Goal: Register for event/course

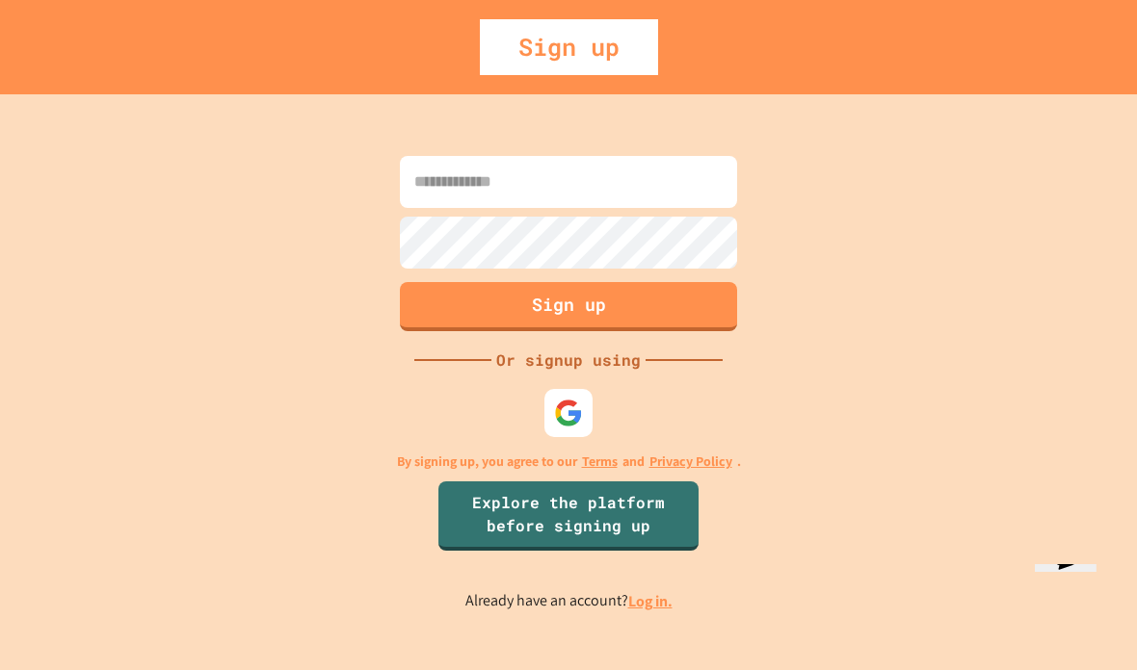
click at [654, 208] on input at bounding box center [568, 182] width 337 height 52
type input "**********"
click at [675, 331] on button "Sign up" at bounding box center [568, 306] width 337 height 49
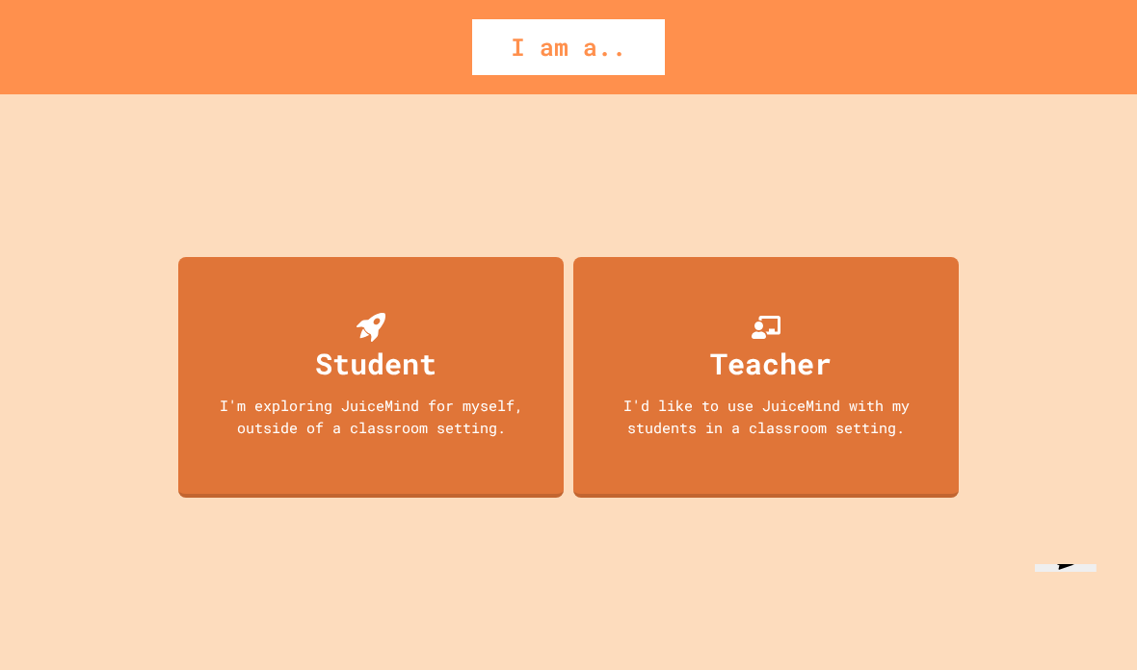
click at [534, 423] on div "Student I'm exploring JuiceMind for myself, outside of a classroom setting." at bounding box center [370, 377] width 385 height 241
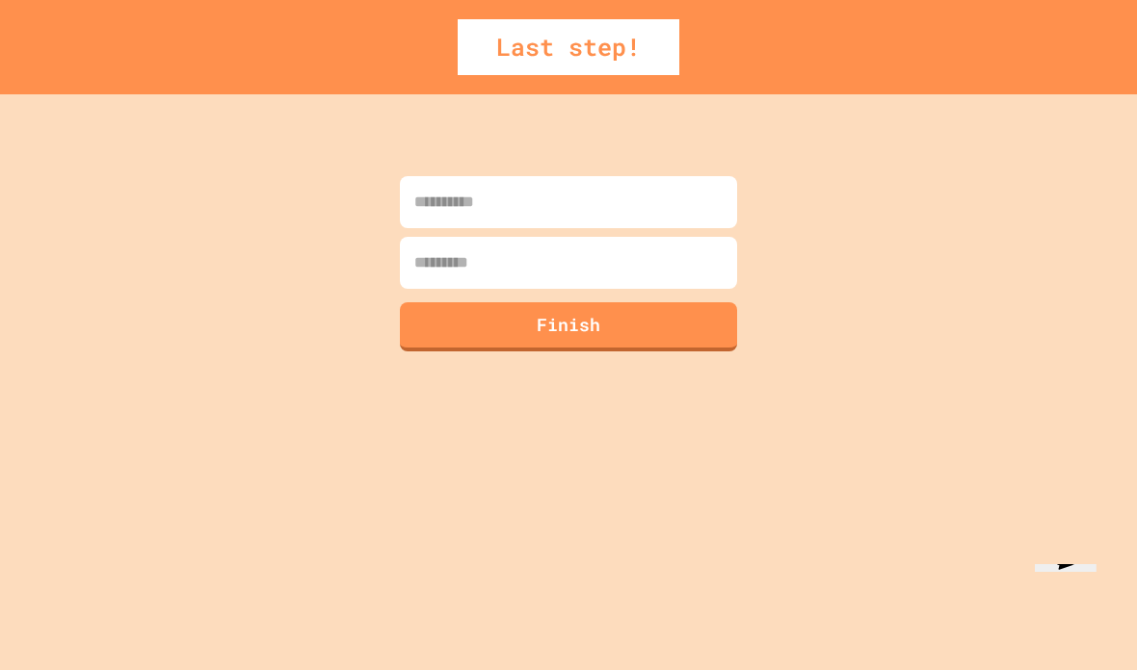
click at [701, 214] on input at bounding box center [568, 202] width 337 height 52
type input "*****"
click at [598, 267] on input at bounding box center [568, 263] width 337 height 52
type input "******"
click at [561, 309] on button "Finish" at bounding box center [568, 326] width 337 height 49
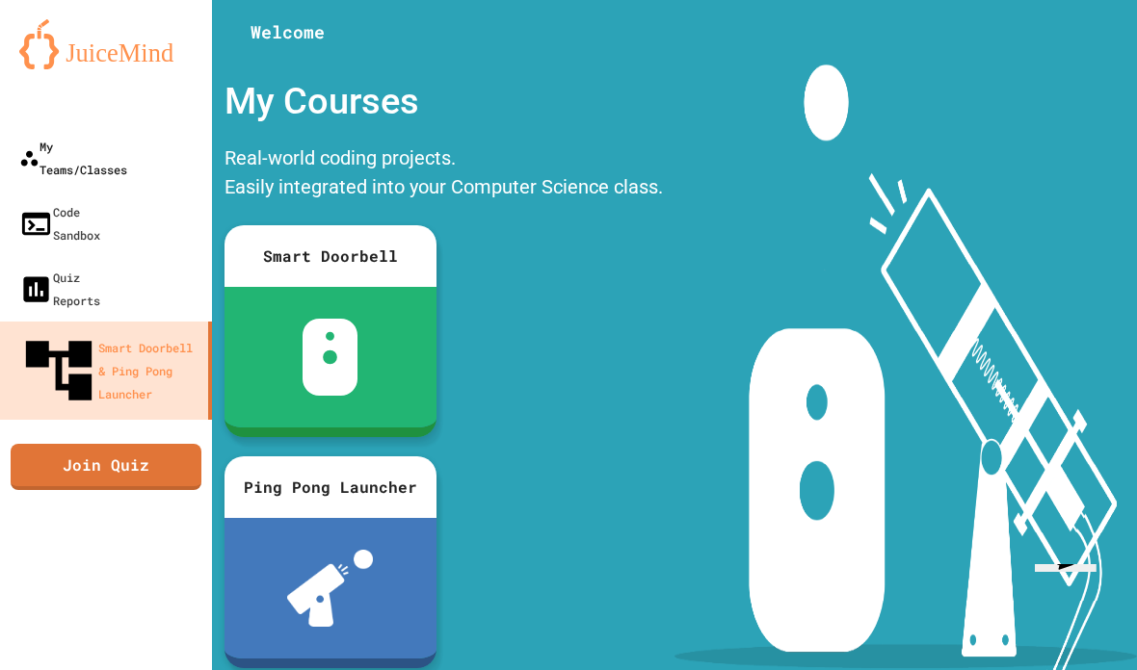
click at [127, 138] on div "My Teams/Classes" at bounding box center [73, 158] width 108 height 46
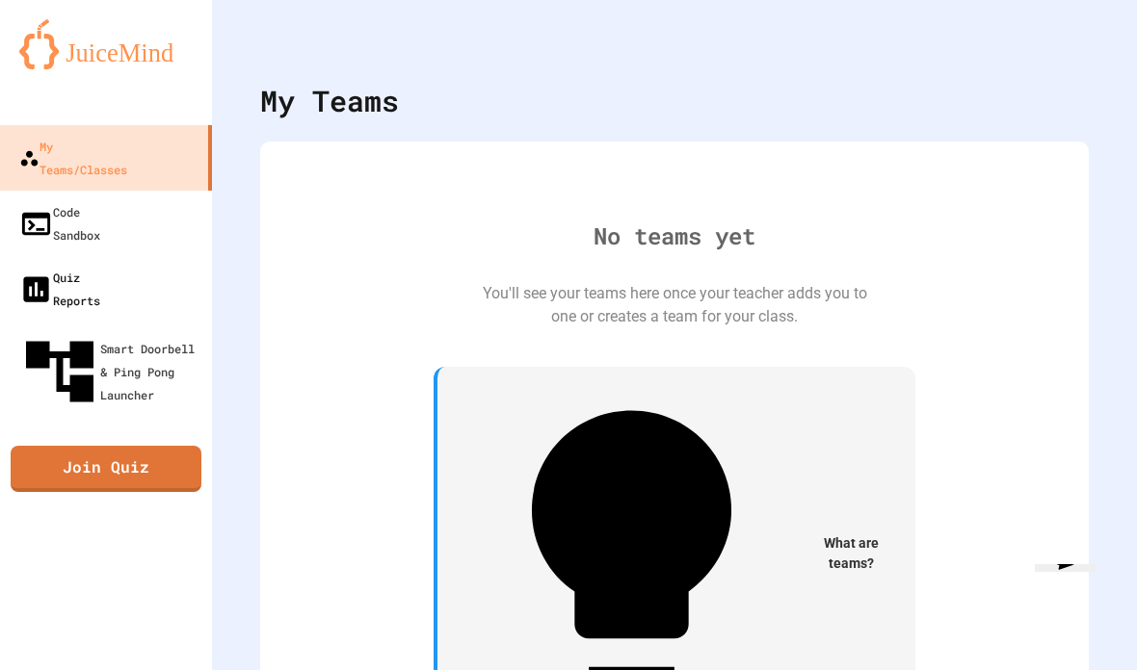
click at [55, 256] on link "Quiz Reports" at bounding box center [106, 288] width 212 height 65
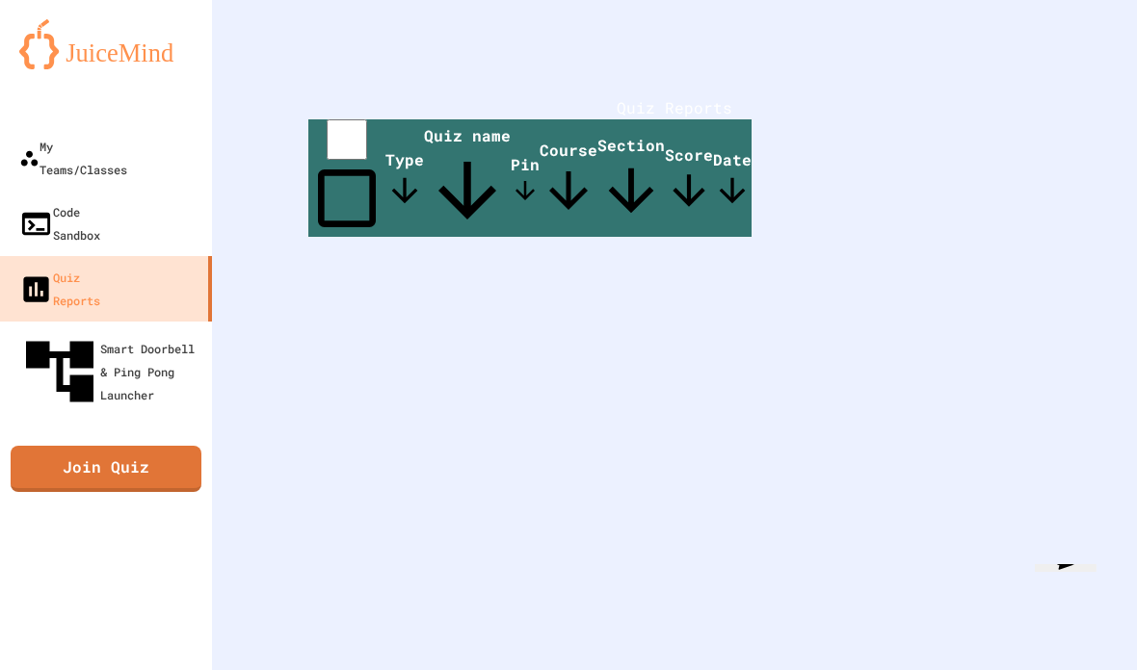
click at [56, 61] on img at bounding box center [105, 44] width 173 height 50
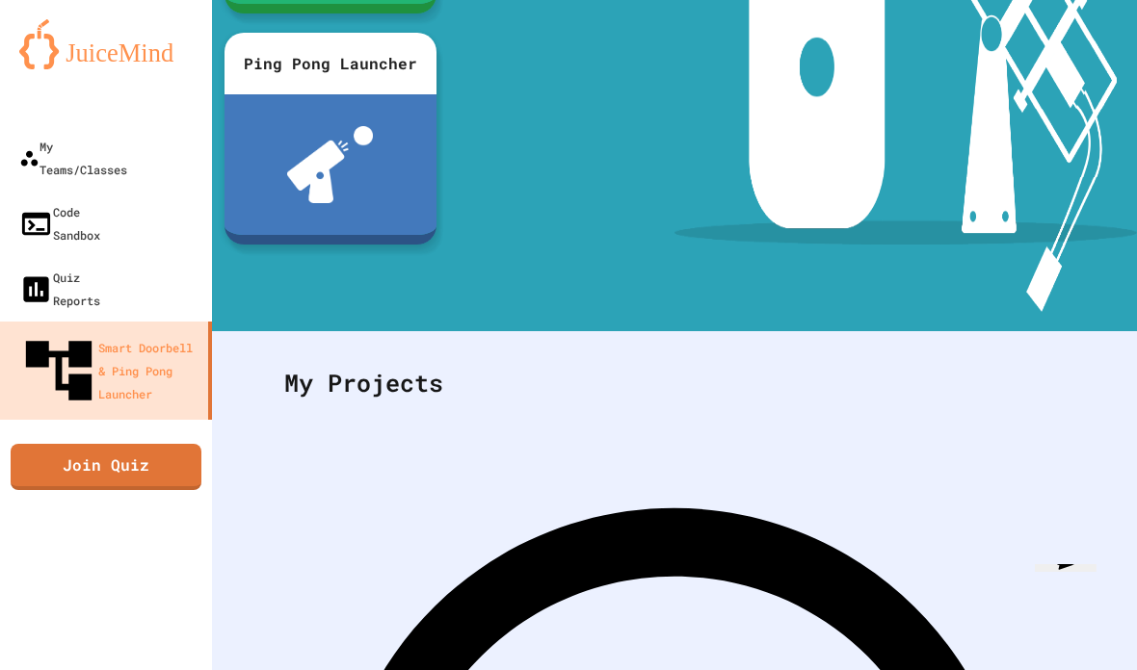
scroll to position [420, 0]
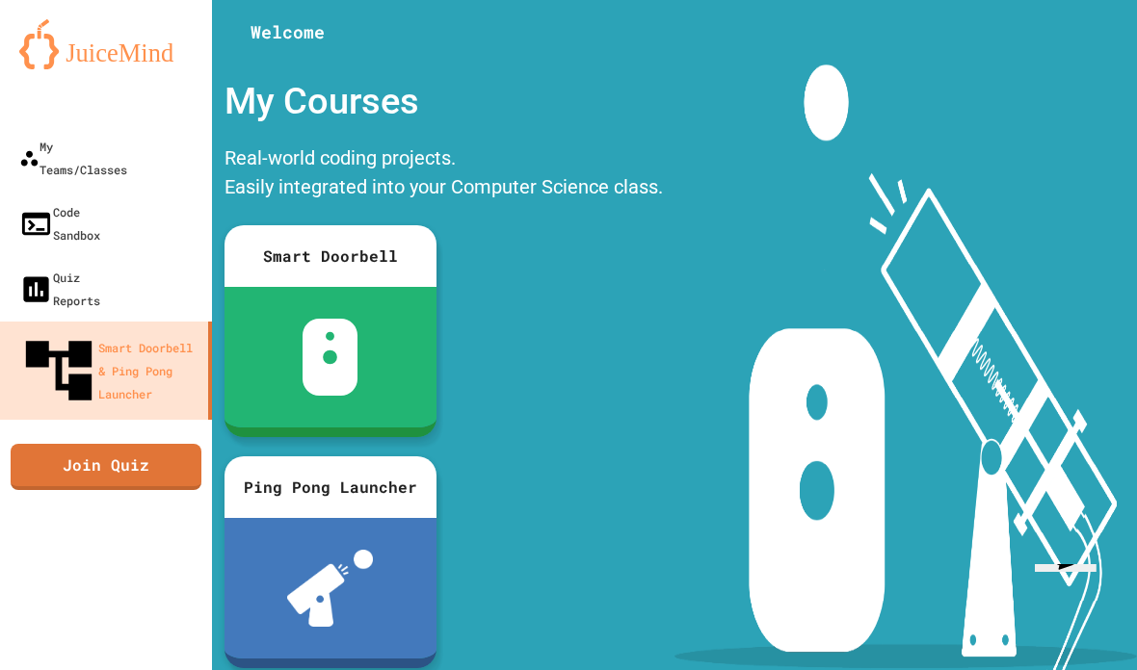
scroll to position [0, 0]
click at [264, 344] on div at bounding box center [330, 357] width 212 height 141
click at [115, 112] on div at bounding box center [106, 106] width 212 height 39
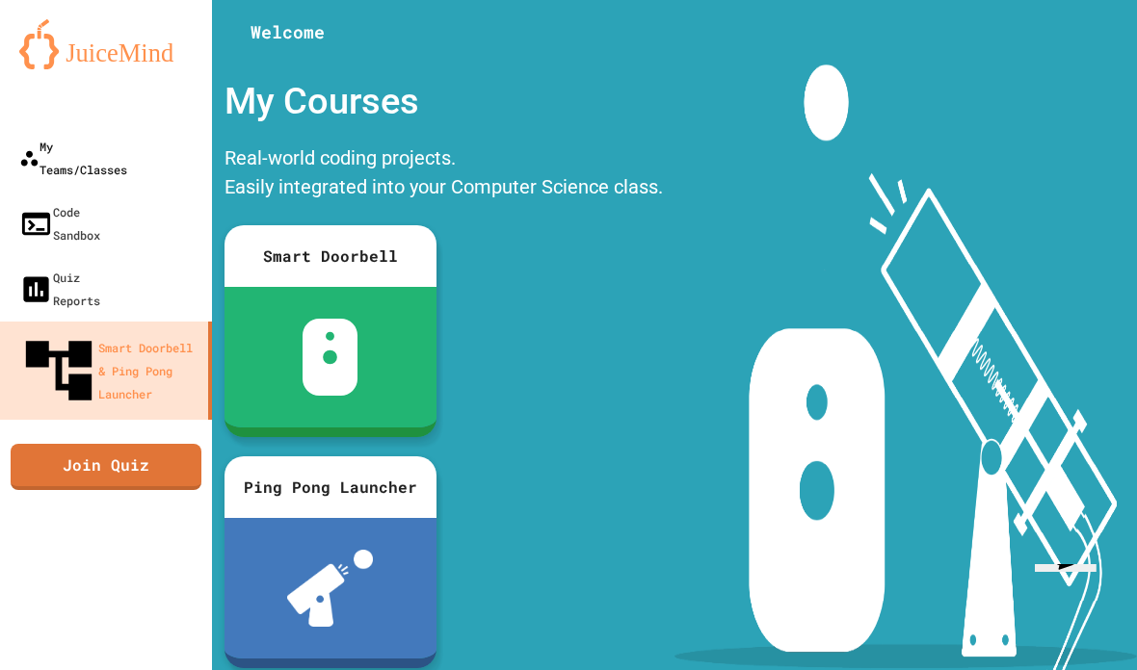
click at [107, 149] on div "My Teams/Classes" at bounding box center [73, 158] width 108 height 46
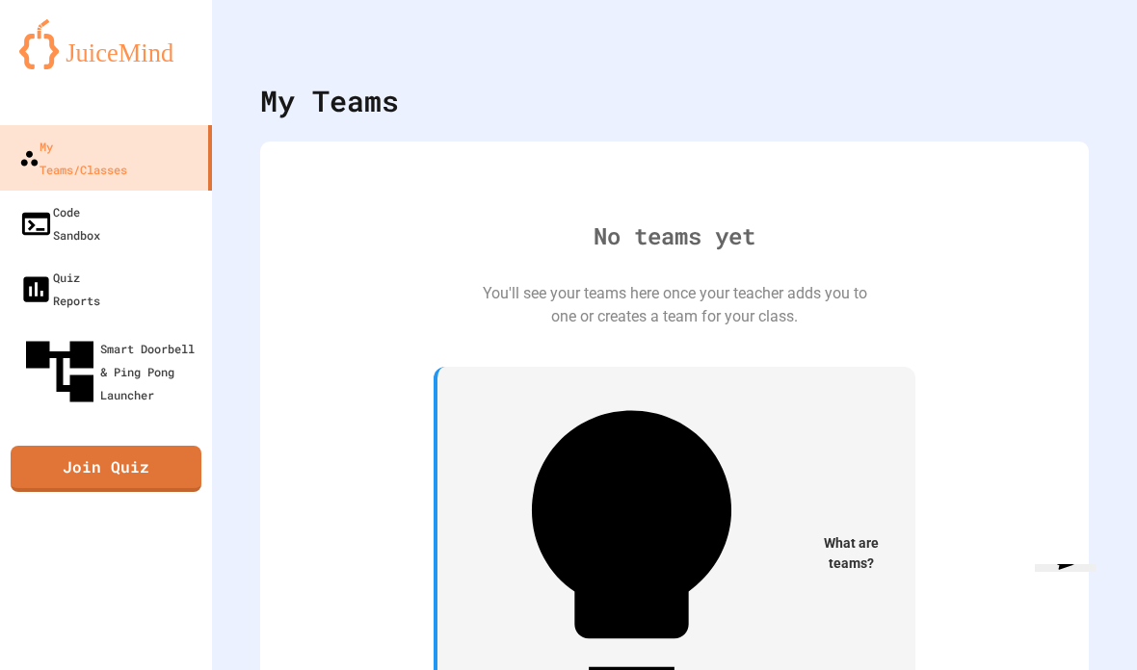
click at [1079, 47] on icon "My Account" at bounding box center [1079, 47] width 0 height 0
